Goal: Task Accomplishment & Management: Complete application form

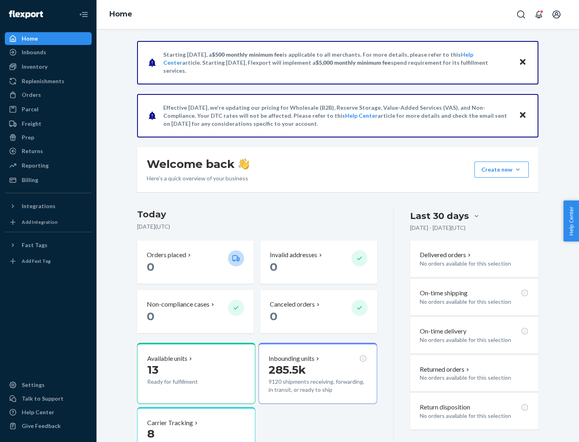
click at [518, 170] on button "Create new Create new inbound Create new order Create new product" at bounding box center [501, 170] width 54 height 16
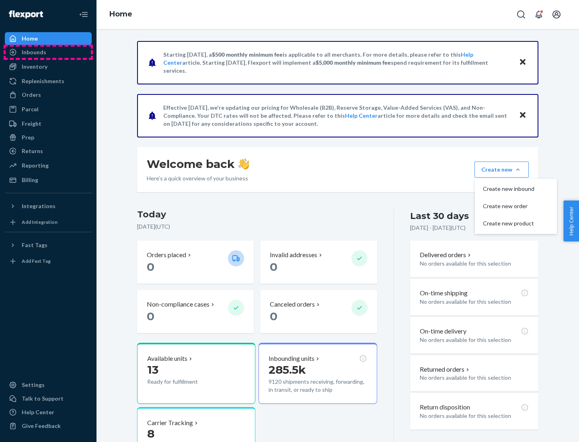
click at [48, 52] on div "Inbounds" at bounding box center [48, 52] width 85 height 11
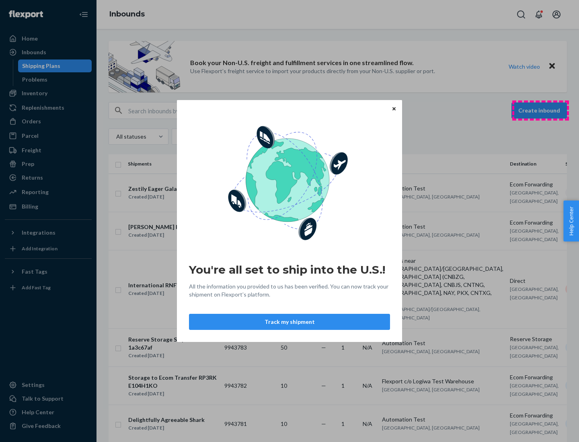
click at [540, 111] on div "You're all set to ship into the U.S.! All the information you provided to us ha…" at bounding box center [289, 221] width 579 height 442
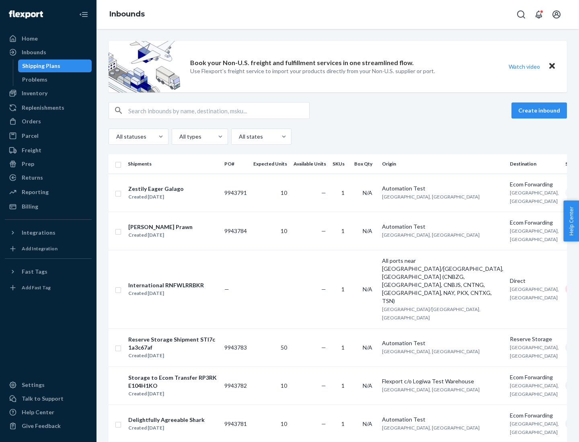
click at [540, 111] on button "Create inbound" at bounding box center [538, 111] width 55 height 16
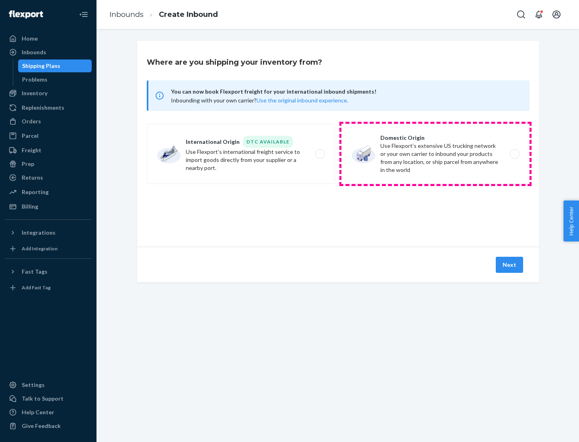
click at [435, 154] on label "Domestic Origin Use Flexport’s extensive US trucking network or your own carrie…" at bounding box center [435, 154] width 188 height 60
click at [514, 154] on input "Domestic Origin Use Flexport’s extensive US trucking network or your own carrie…" at bounding box center [516, 154] width 5 height 5
radio input "true"
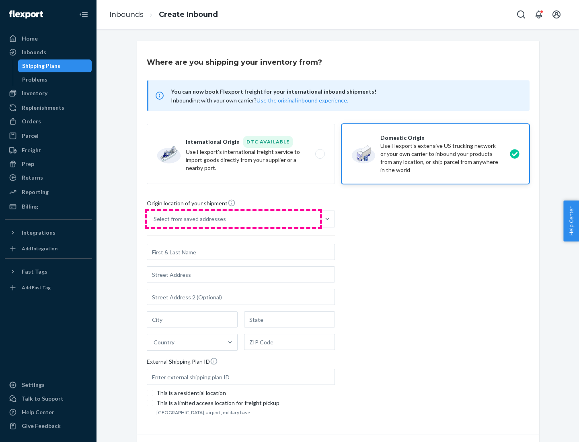
click at [234, 219] on div "Select from saved addresses" at bounding box center [233, 219] width 173 height 16
click at [154, 219] on input "Select from saved addresses" at bounding box center [154, 219] width 1 height 8
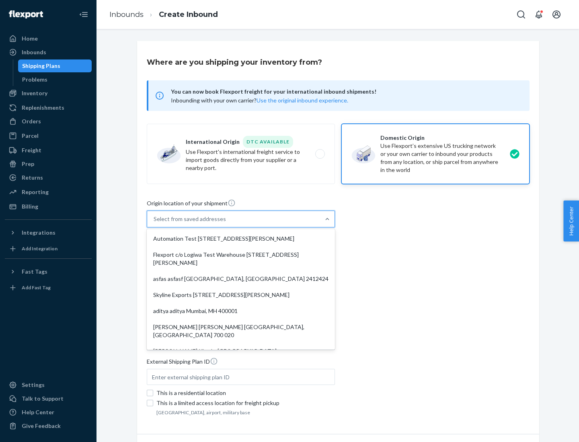
scroll to position [3, 0]
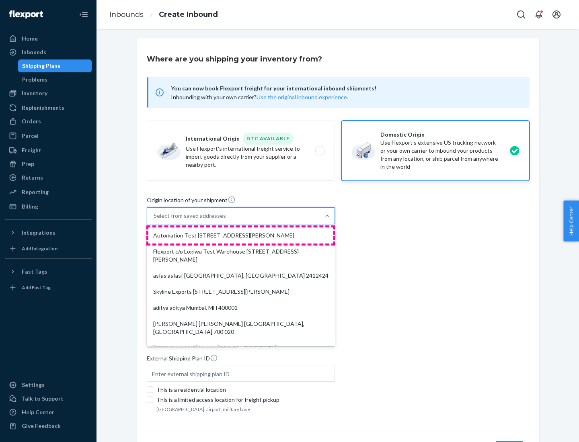
click at [241, 236] on div "Automation Test [STREET_ADDRESS][PERSON_NAME]" at bounding box center [240, 236] width 185 height 16
click at [154, 220] on input "option Automation Test [STREET_ADDRESS][PERSON_NAME]. 9 results available. Use …" at bounding box center [154, 216] width 1 height 8
type input "Automation Test"
type input "[STREET_ADDRESS][PERSON_NAME]"
type input "9th Floor"
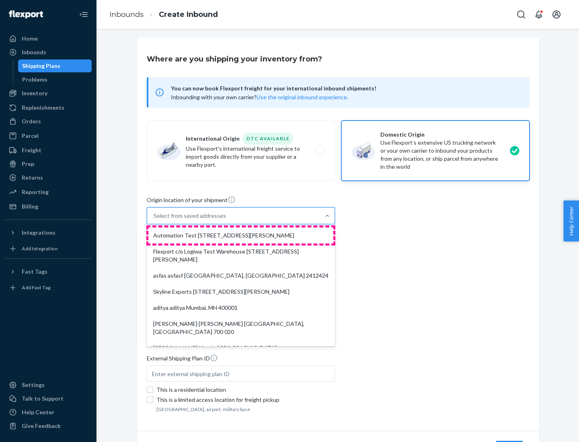
type input "[GEOGRAPHIC_DATA]"
type input "CA"
type input "94104"
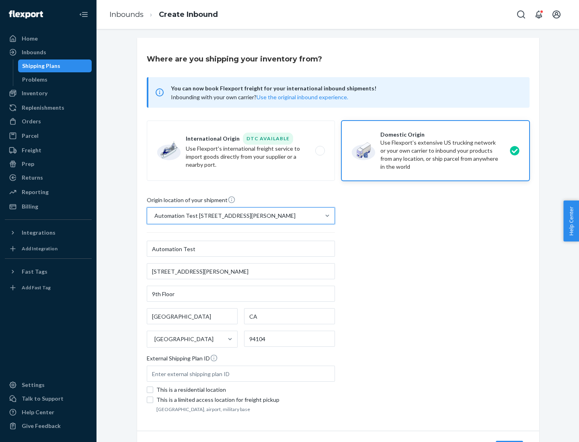
scroll to position [47, 0]
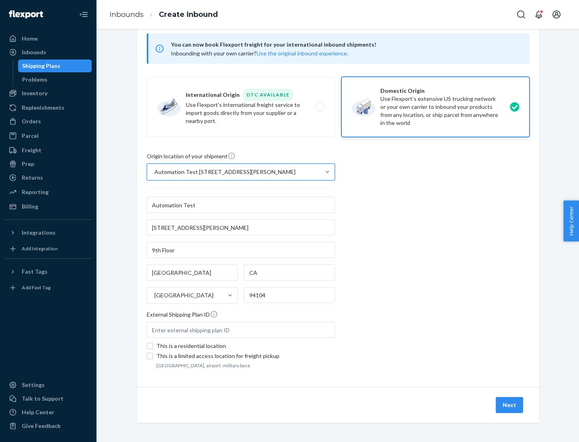
click at [510, 405] on button "Next" at bounding box center [509, 405] width 27 height 16
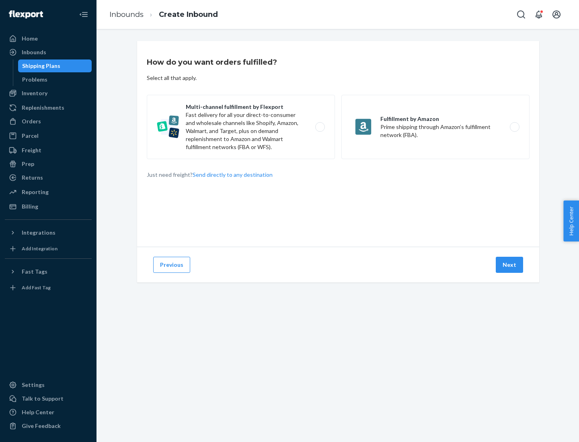
click at [241, 127] on label "Multi-channel fulfillment by Flexport Fast delivery for all your direct-to-cons…" at bounding box center [241, 127] width 188 height 64
click at [320, 127] on input "Multi-channel fulfillment by Flexport Fast delivery for all your direct-to-cons…" at bounding box center [322, 127] width 5 height 5
radio input "true"
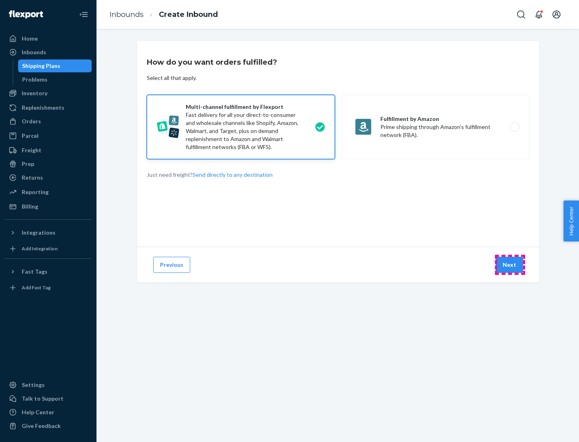
click at [510, 265] on button "Next" at bounding box center [509, 265] width 27 height 16
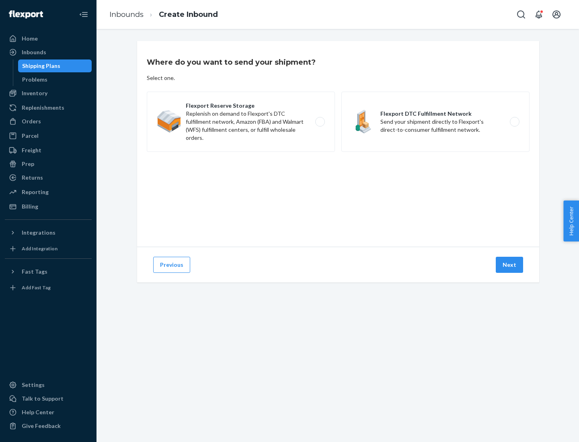
click at [435, 122] on label "Flexport DTC Fulfillment Network Send your shipment directly to Flexport's dire…" at bounding box center [435, 122] width 188 height 60
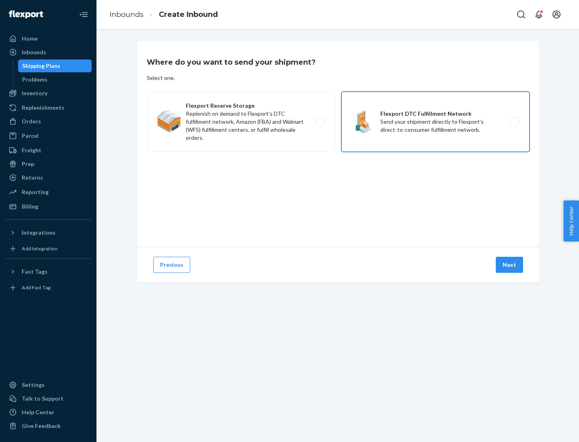
click at [514, 122] on input "Flexport DTC Fulfillment Network Send your shipment directly to Flexport's dire…" at bounding box center [516, 121] width 5 height 5
radio input "true"
click at [510, 265] on button "Next" at bounding box center [509, 265] width 27 height 16
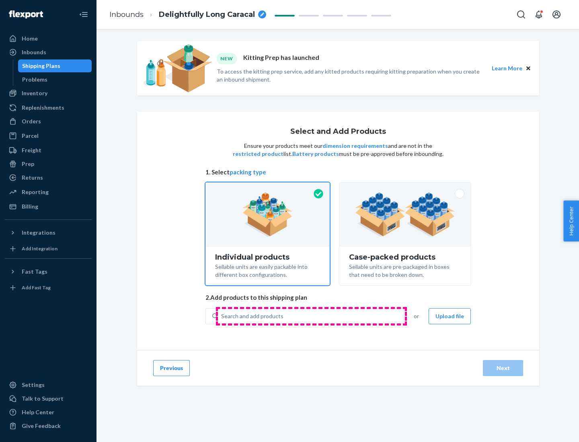
click at [311, 316] on div "Search and add products" at bounding box center [311, 316] width 186 height 14
click at [222, 316] on input "Search and add products" at bounding box center [221, 316] width 1 height 8
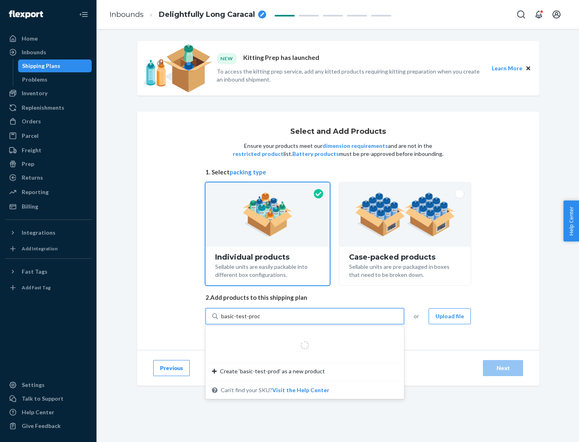
type input "basic-test-product-1"
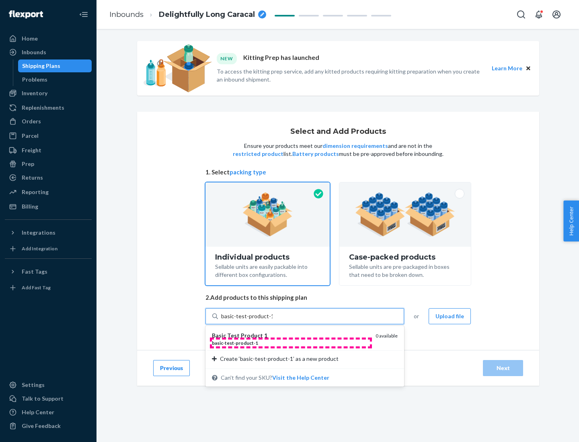
click at [291, 343] on div "basic - test - product - 1" at bounding box center [290, 343] width 157 height 7
click at [273, 320] on input "basic-test-product-1" at bounding box center [246, 316] width 51 height 8
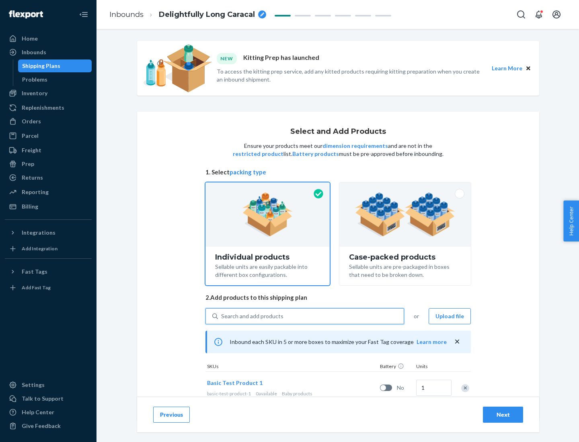
scroll to position [24, 0]
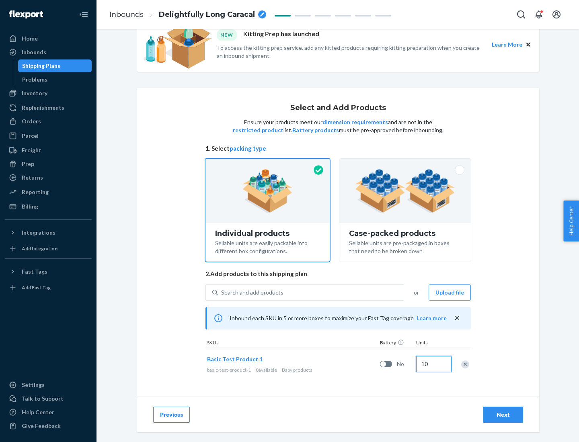
type input "10"
click at [503, 415] on div "Next" at bounding box center [503, 415] width 27 height 8
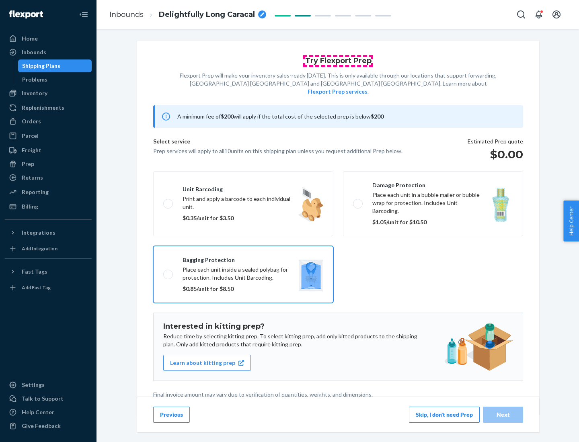
click at [163, 272] on input "Bagging protection Place each unit inside a sealed polybag for protection. Incl…" at bounding box center [165, 274] width 5 height 5
checkbox input "true"
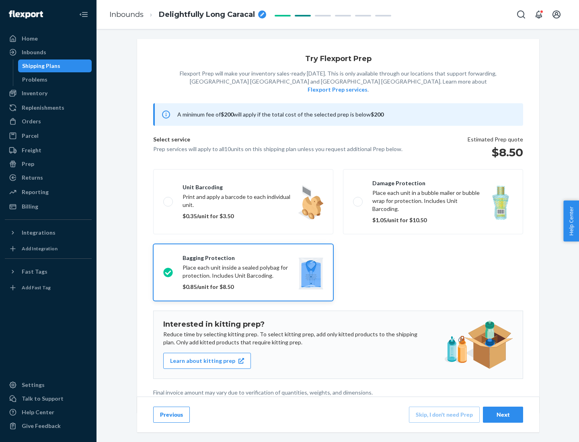
click at [503, 415] on div "Next" at bounding box center [503, 415] width 27 height 8
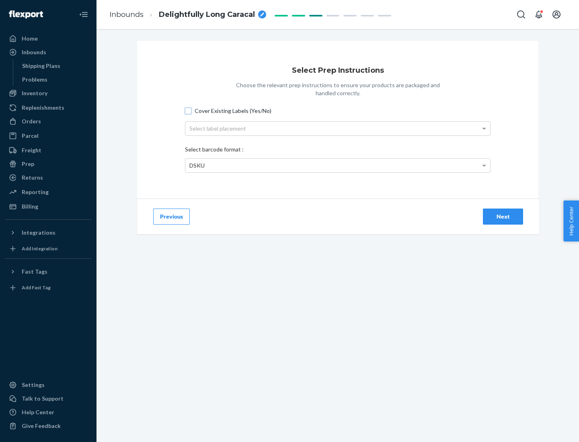
click at [188, 111] on input "Cover Existing Labels (Yes/No)" at bounding box center [188, 111] width 6 height 6
checkbox input "true"
click at [503, 216] on div "Next" at bounding box center [503, 217] width 27 height 8
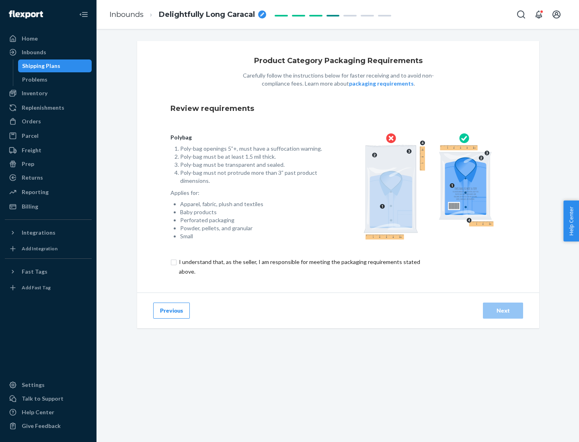
click at [299, 267] on input "checkbox" at bounding box center [303, 266] width 267 height 19
checkbox input "true"
click at [503, 310] on div "Next" at bounding box center [503, 311] width 27 height 8
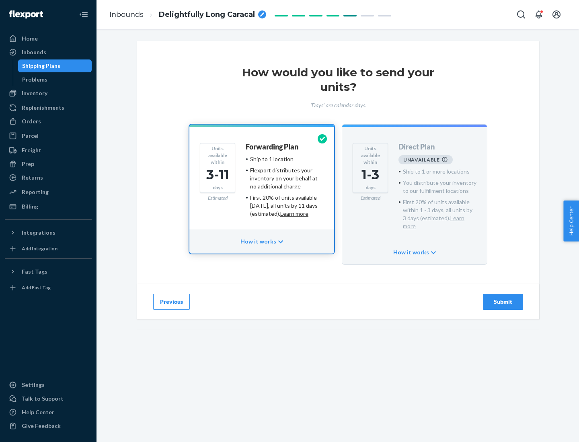
click at [273, 147] on h4 "Forwarding Plan" at bounding box center [272, 147] width 53 height 8
click at [503, 298] on div "Submit" at bounding box center [503, 302] width 27 height 8
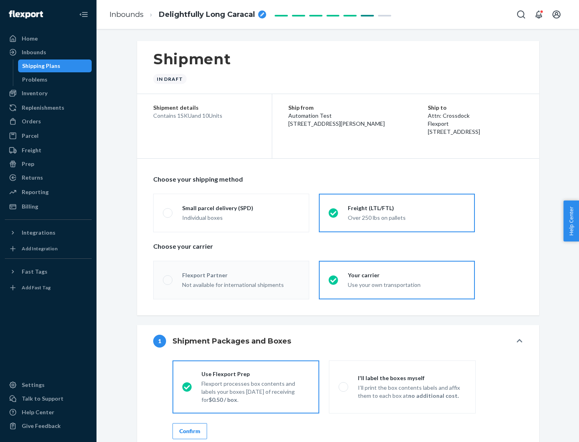
radio input "true"
radio input "false"
radio input "true"
radio input "false"
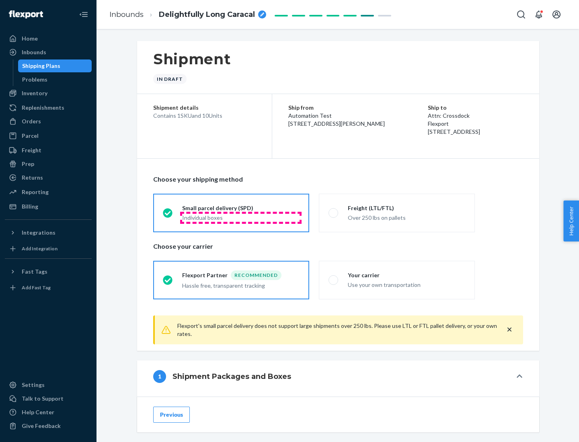
click at [241, 218] on div "Individual boxes" at bounding box center [240, 218] width 117 height 8
click at [168, 216] on input "Small parcel delivery (SPD) Individual boxes" at bounding box center [165, 212] width 5 height 5
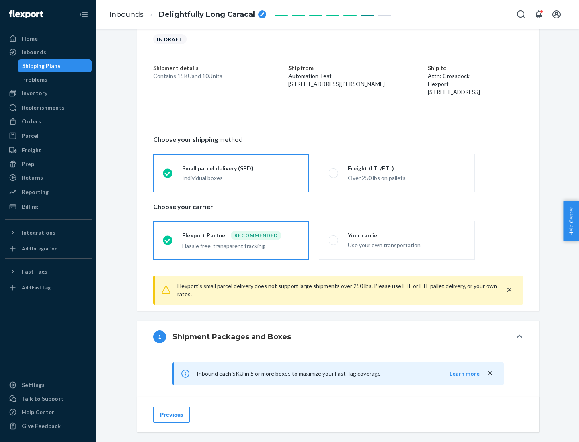
click at [241, 235] on div "Recommended" at bounding box center [256, 236] width 51 height 10
click at [168, 238] on input "Flexport Partner Recommended Hassle free, transparent tracking" at bounding box center [165, 240] width 5 height 5
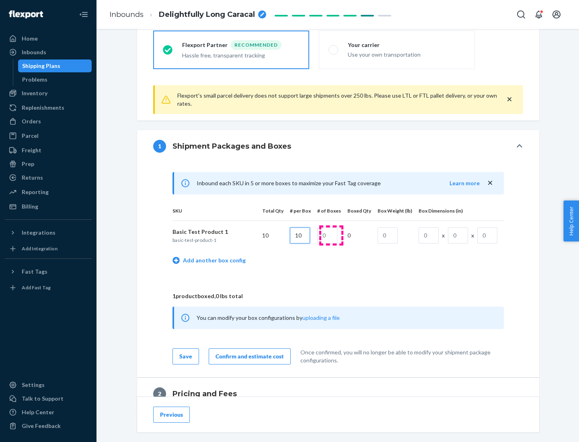
type input "10"
type input "1"
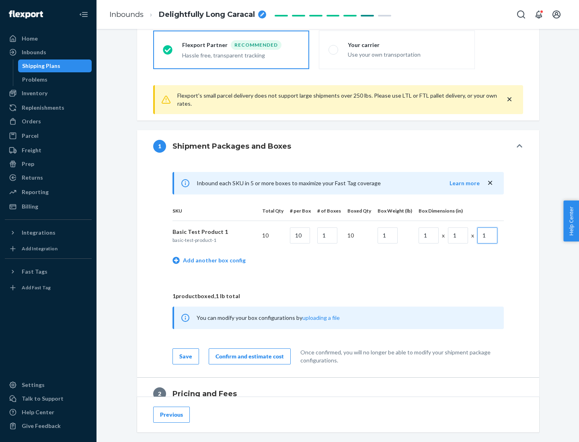
scroll to position [351, 0]
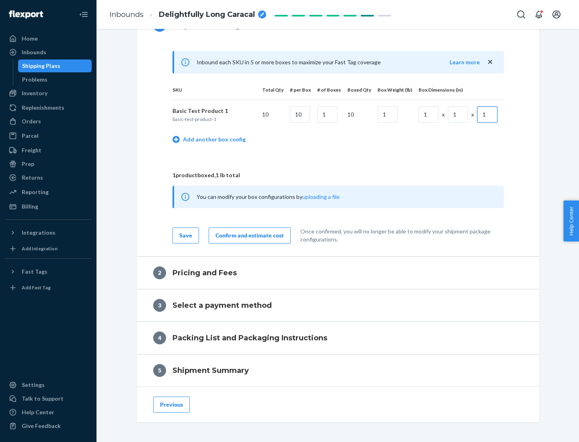
type input "1"
click at [248, 235] on div "Confirm and estimate cost" at bounding box center [250, 236] width 68 height 8
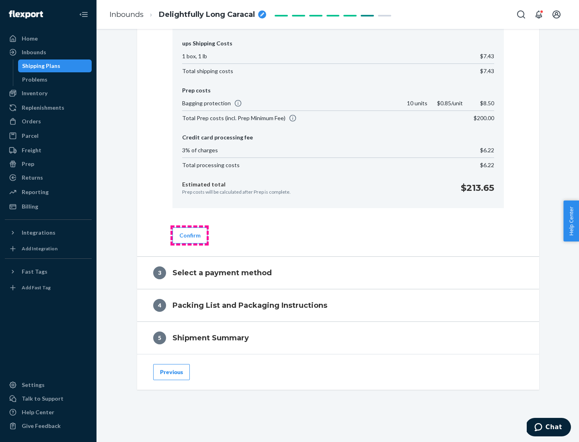
click at [189, 235] on button "Confirm" at bounding box center [190, 236] width 35 height 16
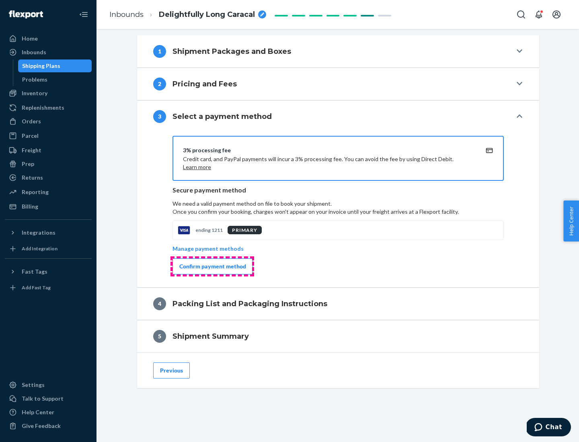
click at [212, 267] on div "Confirm payment method" at bounding box center [212, 267] width 67 height 8
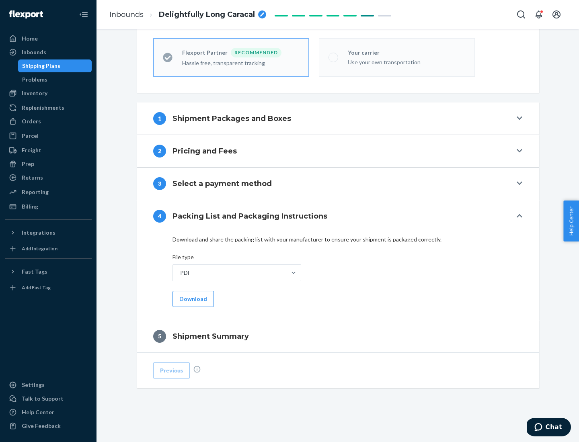
scroll to position [223, 0]
click at [192, 299] on button "Download" at bounding box center [193, 299] width 41 height 16
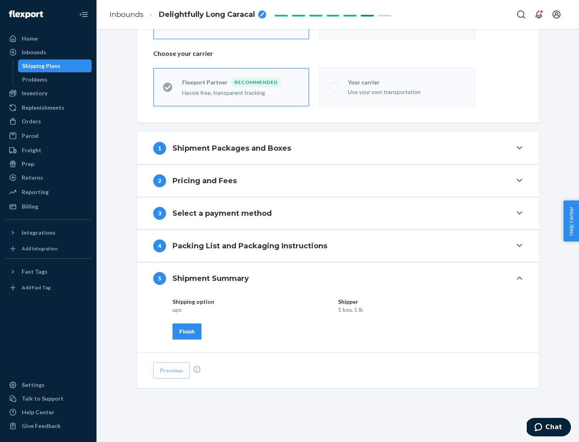
scroll to position [193, 0]
click at [187, 331] on div "Finish" at bounding box center [186, 332] width 15 height 8
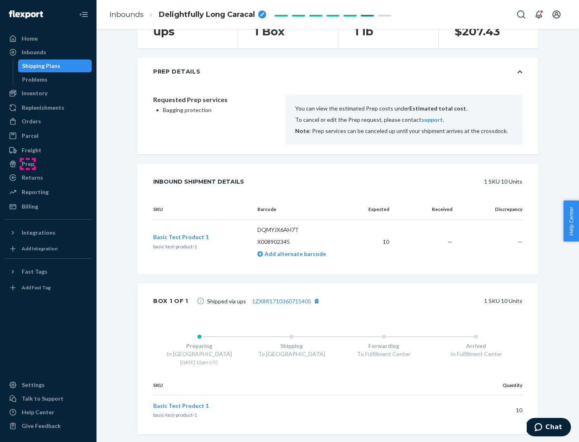
click at [27, 164] on div "Prep" at bounding box center [28, 164] width 12 height 8
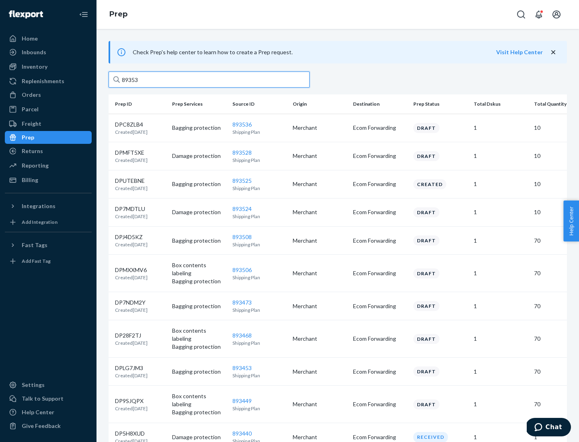
type input "893536"
